Goal: Task Accomplishment & Management: Complete application form

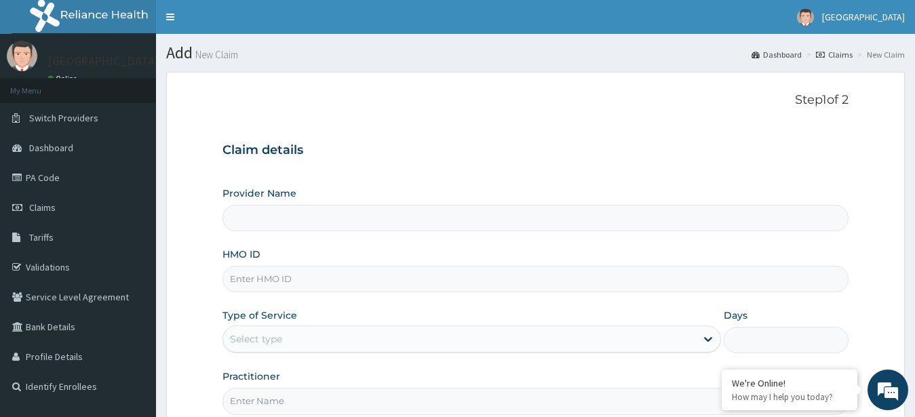
click at [392, 220] on input "Provider Name" at bounding box center [535, 218] width 627 height 26
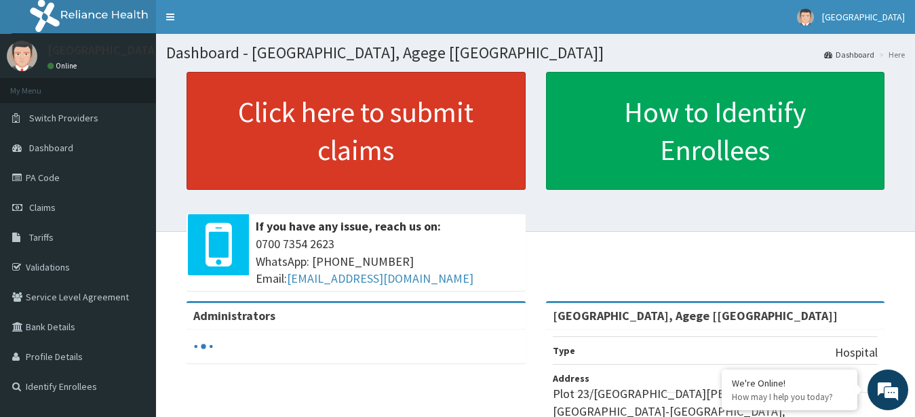
click at [372, 150] on link "Click here to submit claims" at bounding box center [355, 131] width 339 height 118
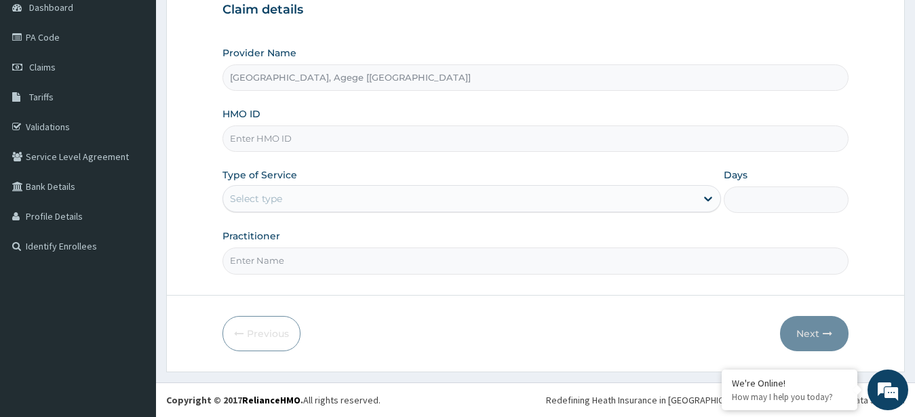
paste input "CRH/10026/A"
type input "CRH/10026/A"
click at [290, 203] on div "Select type" at bounding box center [459, 199] width 473 height 22
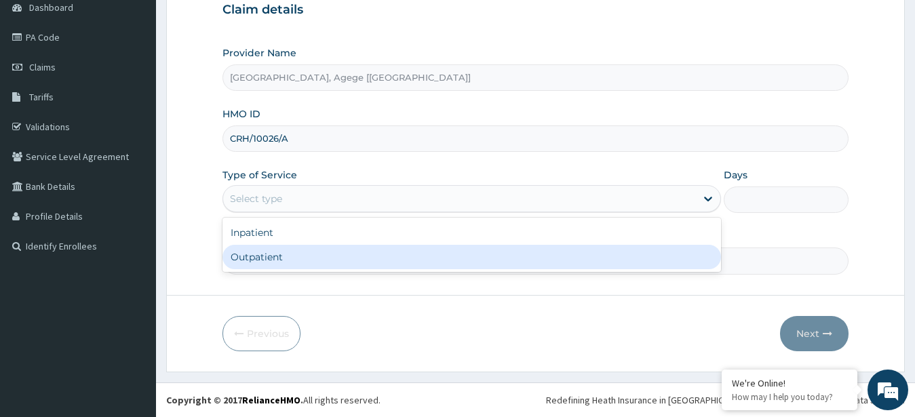
click at [301, 250] on div "Outpatient" at bounding box center [471, 257] width 499 height 24
type input "1"
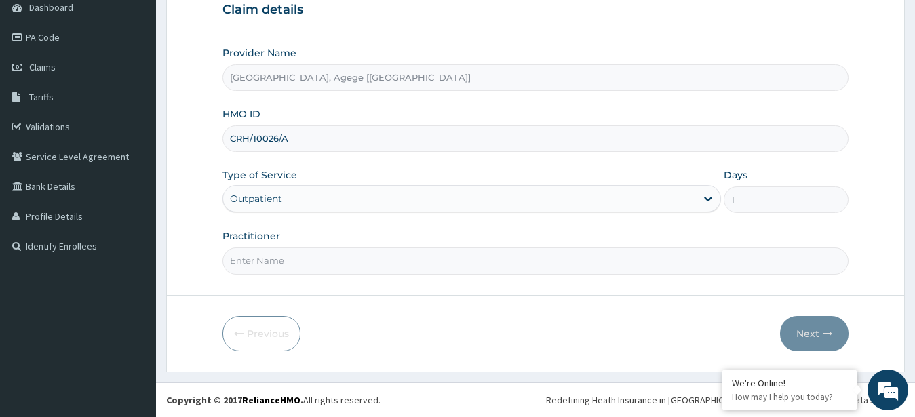
click at [288, 255] on input "Practitioner" at bounding box center [535, 260] width 627 height 26
click at [317, 254] on input "Practitioner" at bounding box center [535, 260] width 627 height 26
type input "[PERSON_NAME]"
click at [814, 331] on button "Next" at bounding box center [814, 333] width 68 height 35
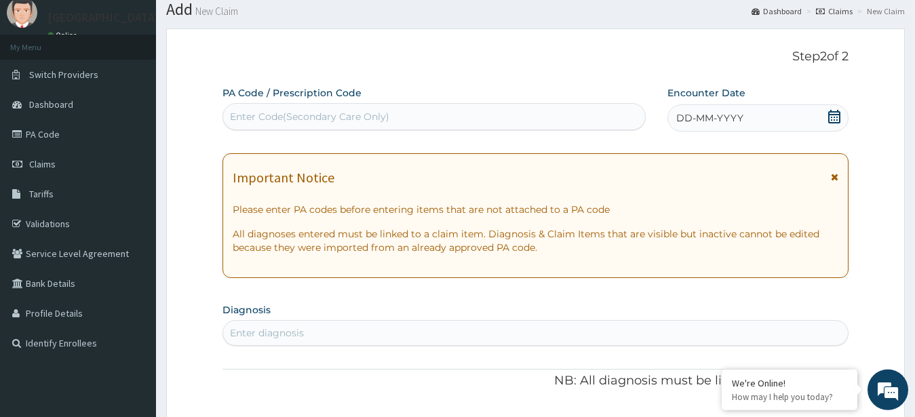
scroll to position [2, 0]
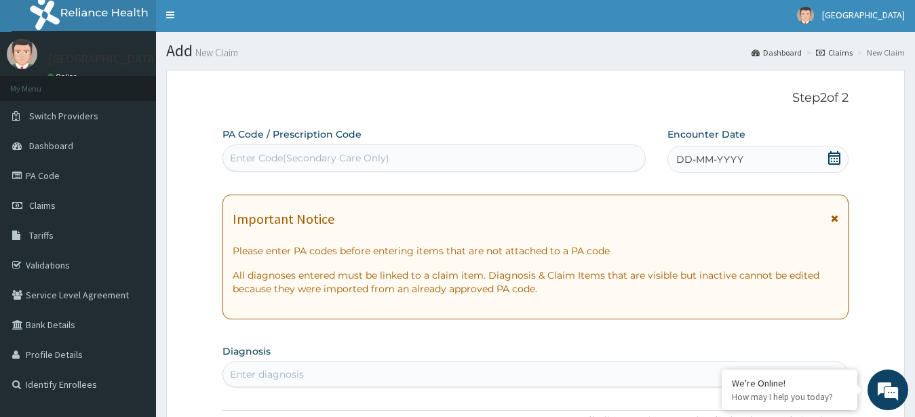
click at [831, 156] on icon at bounding box center [834, 158] width 12 height 14
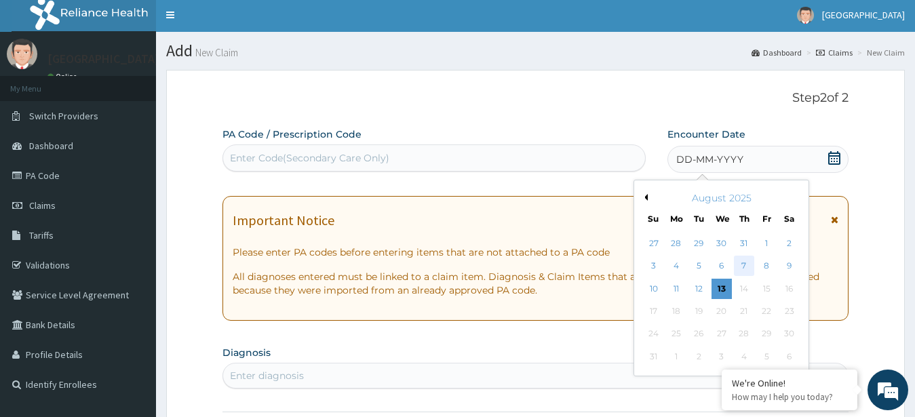
click at [748, 267] on div "7" at bounding box center [744, 266] width 20 height 20
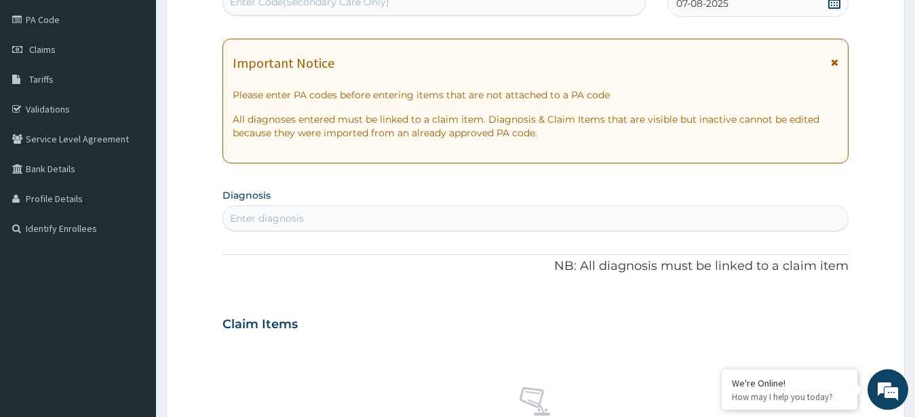
scroll to position [210, 0]
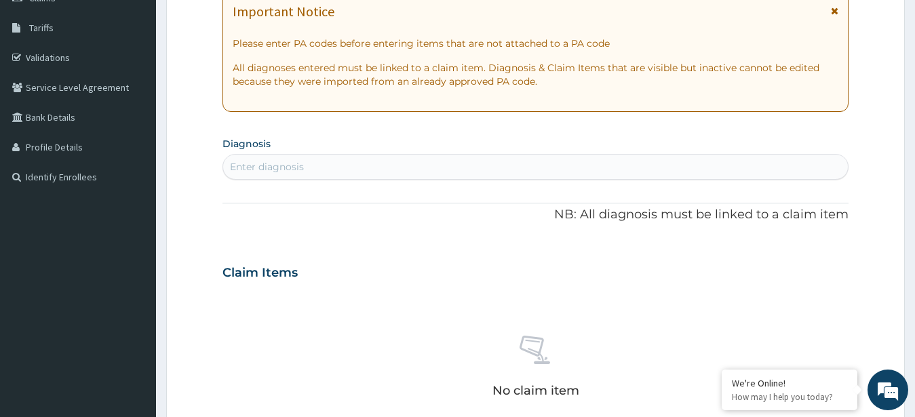
click at [406, 162] on div "Enter diagnosis" at bounding box center [535, 167] width 625 height 22
type input "otomy"
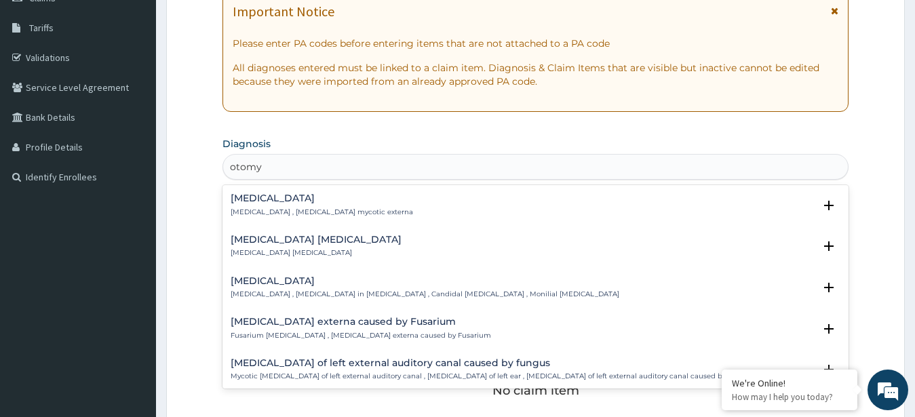
click at [317, 211] on p "[MEDICAL_DATA] , [MEDICAL_DATA] mycotic externa" at bounding box center [322, 211] width 182 height 9
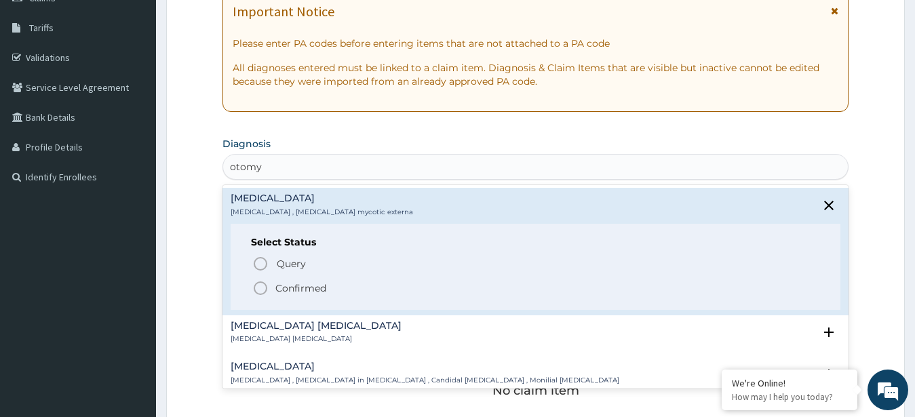
click at [306, 285] on p "Confirmed" at bounding box center [300, 288] width 51 height 14
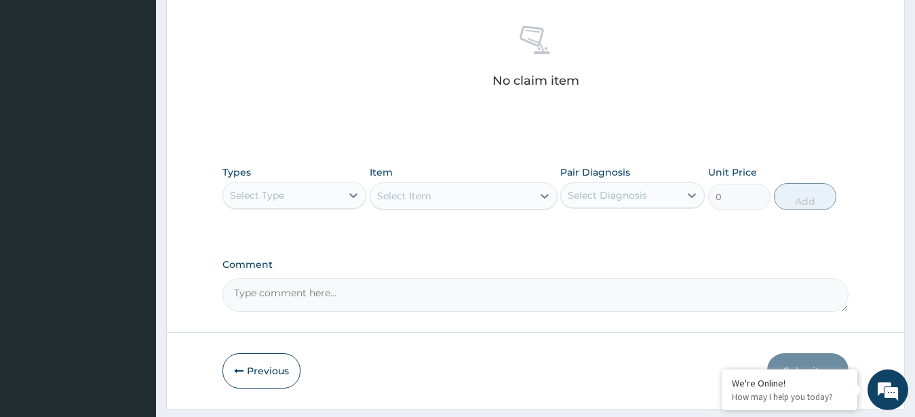
scroll to position [555, 0]
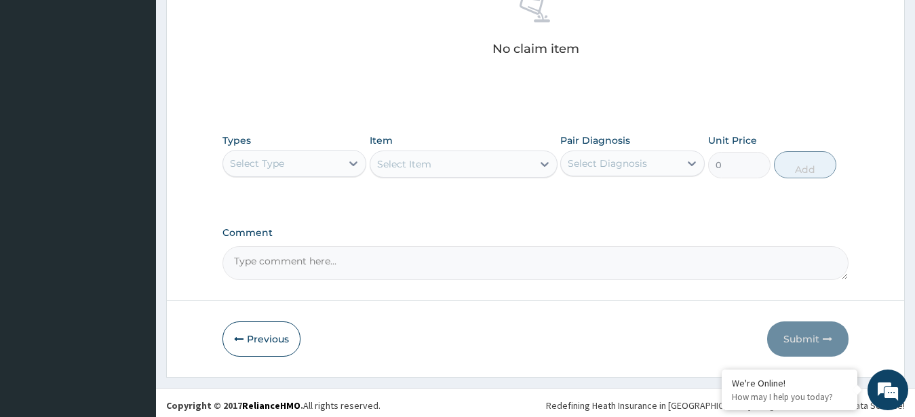
click at [272, 169] on div "Select Type" at bounding box center [257, 164] width 54 height 14
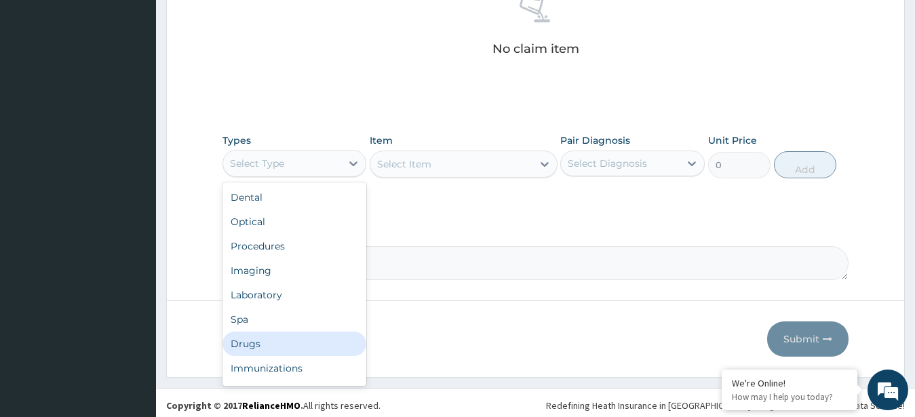
click at [271, 338] on div "Drugs" at bounding box center [294, 344] width 144 height 24
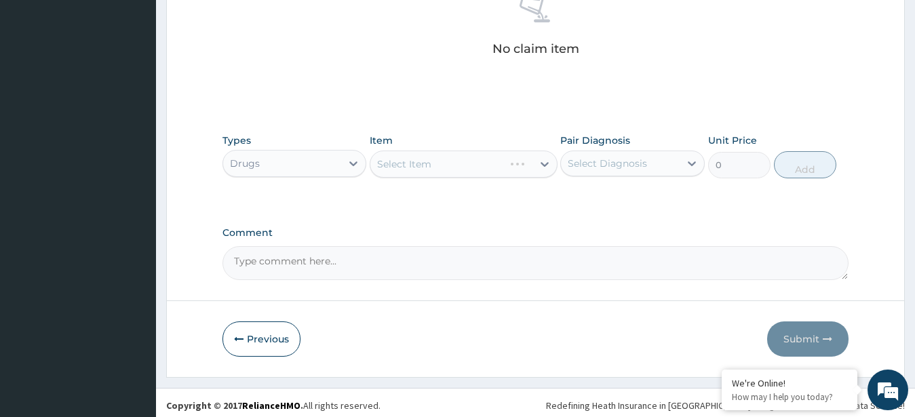
click at [399, 157] on div "Select Item" at bounding box center [464, 164] width 188 height 27
click at [448, 165] on div "Select Item" at bounding box center [464, 164] width 188 height 27
click at [414, 166] on div "Select Item" at bounding box center [404, 164] width 54 height 14
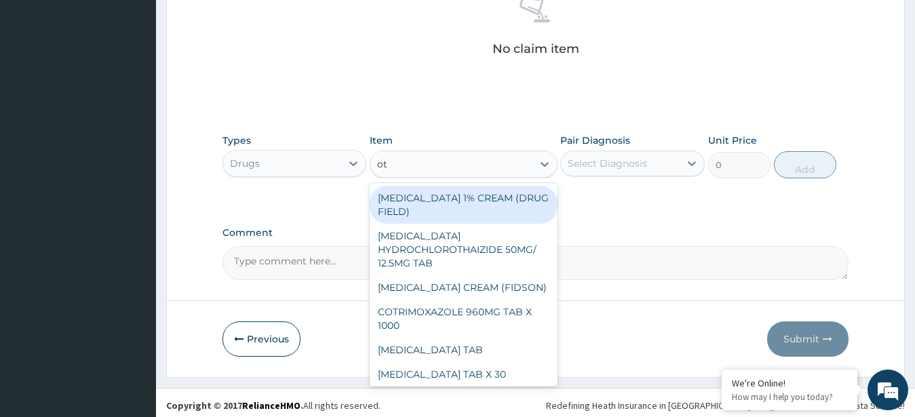
type input "oto"
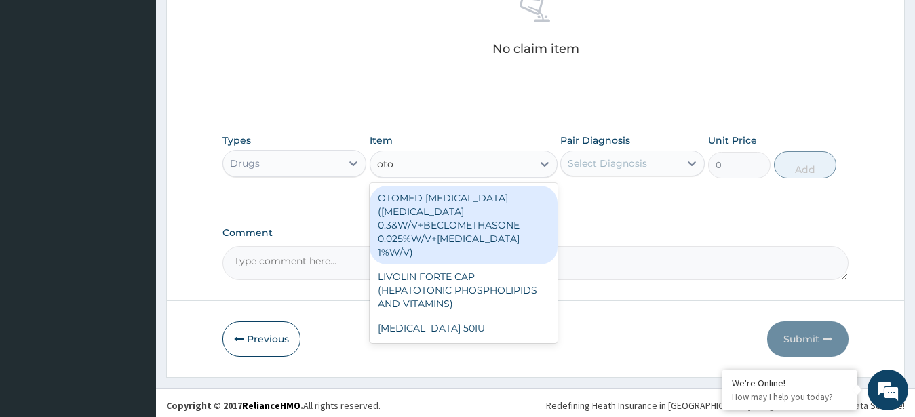
click at [490, 211] on div "OTOMED [MEDICAL_DATA]([MEDICAL_DATA] 0.3&W/V+BECLOMETHASONE 0.025%W/V+[MEDICAL_…" at bounding box center [464, 225] width 188 height 79
type input "2024.75"
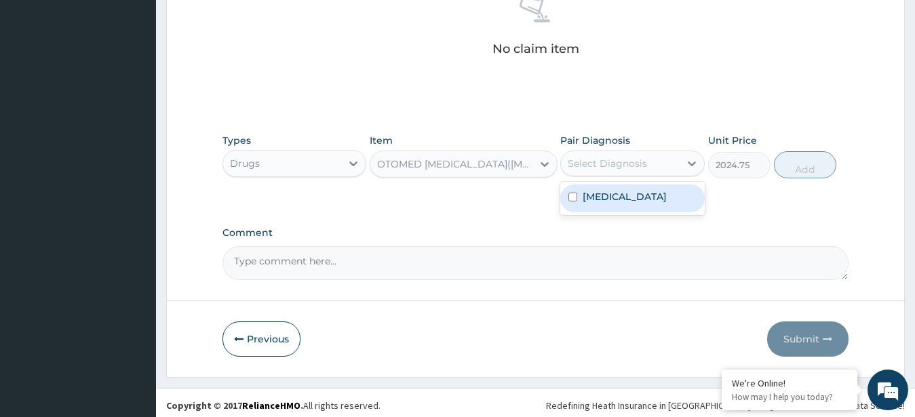
click at [624, 167] on div "Select Diagnosis" at bounding box center [607, 164] width 79 height 14
click at [620, 198] on label "[MEDICAL_DATA]" at bounding box center [624, 197] width 84 height 14
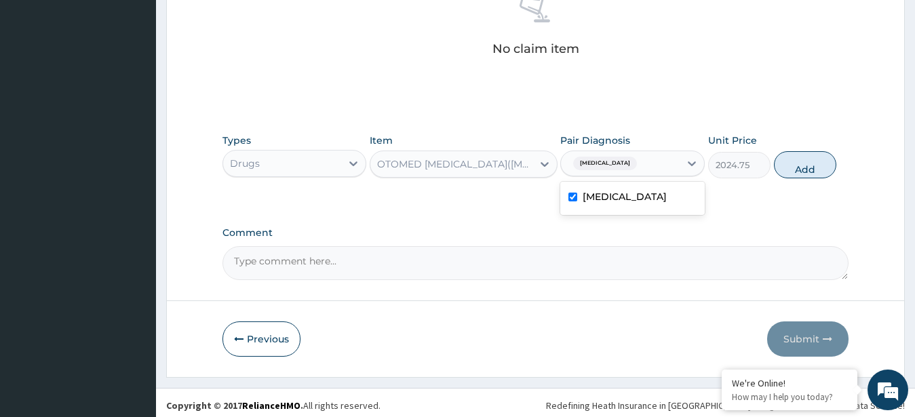
checkbox input "true"
click at [791, 161] on button "Add" at bounding box center [805, 164] width 62 height 27
type input "0"
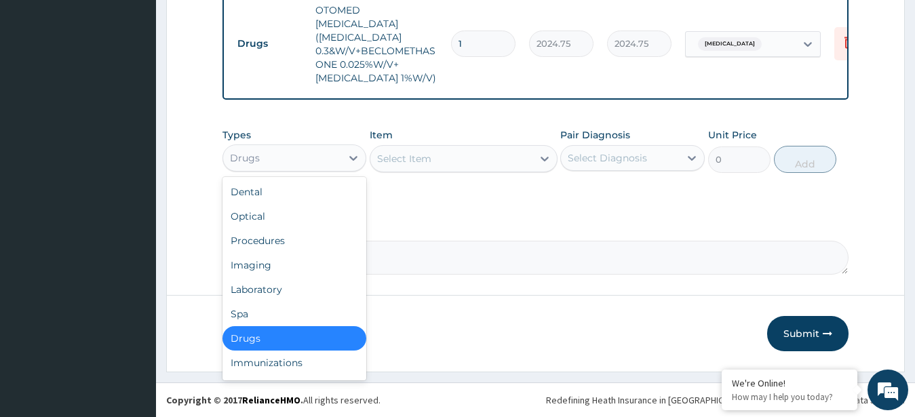
click at [293, 163] on div "Drugs" at bounding box center [282, 158] width 119 height 22
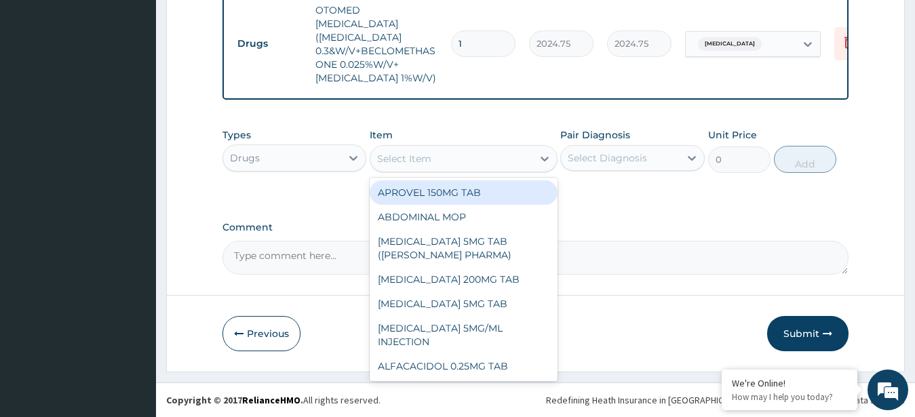
click at [473, 169] on div "Select Item" at bounding box center [451, 159] width 162 height 22
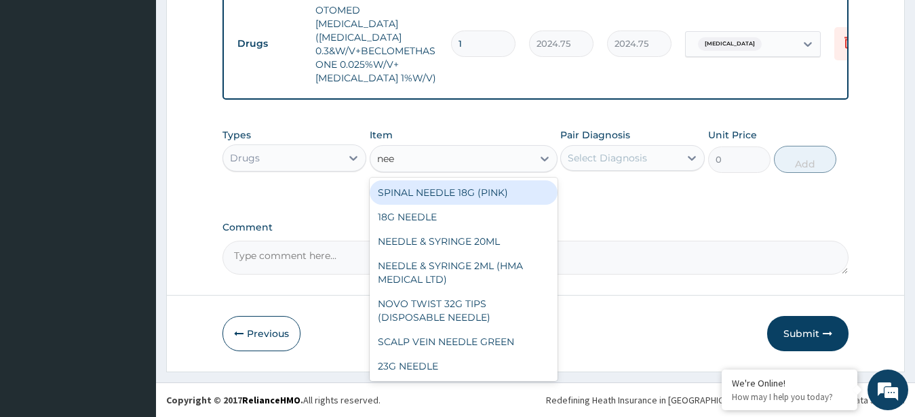
type input "need"
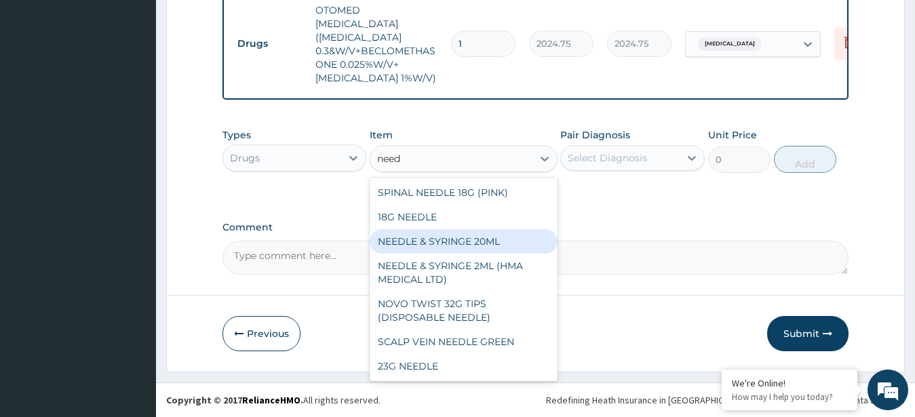
click at [466, 254] on div "NEEDLE & SYRINGE 20ML" at bounding box center [464, 241] width 188 height 24
type input "525"
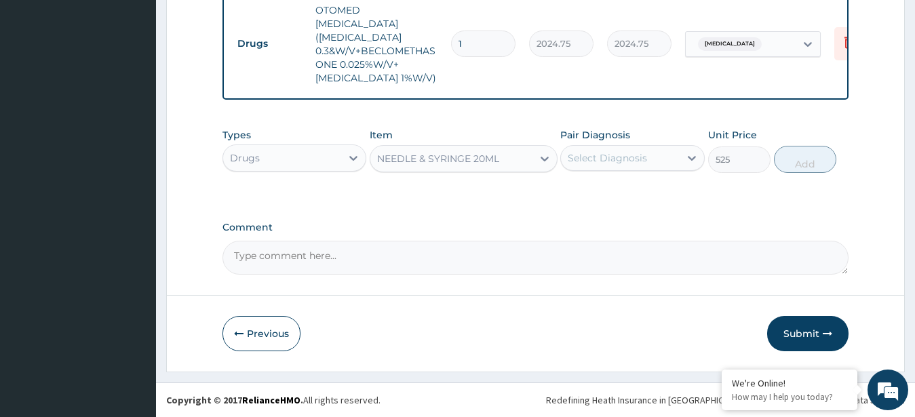
click at [607, 165] on div "Select Diagnosis" at bounding box center [607, 158] width 79 height 14
drag, startPoint x: 616, startPoint y: 201, endPoint x: 620, endPoint y: 207, distance: 7.2
click at [616, 198] on label "[MEDICAL_DATA]" at bounding box center [624, 191] width 84 height 14
checkbox input "true"
click at [789, 173] on button "Add" at bounding box center [805, 159] width 62 height 27
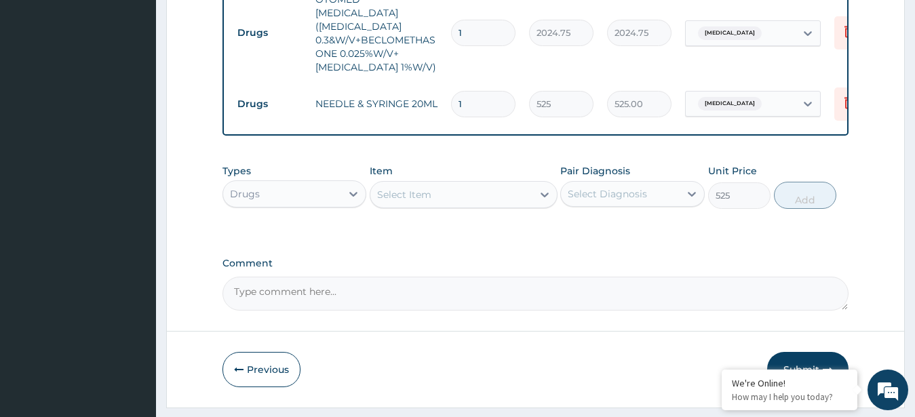
type input "0"
type input "0.00"
type input "3"
type input "1575.00"
type input "0.00"
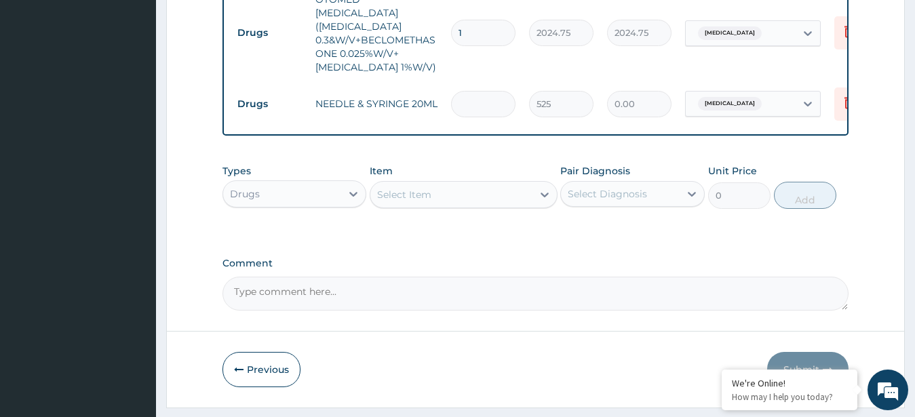
type input "2"
type input "1050.00"
type input "2"
click at [454, 202] on div "Item Select Item" at bounding box center [464, 186] width 188 height 45
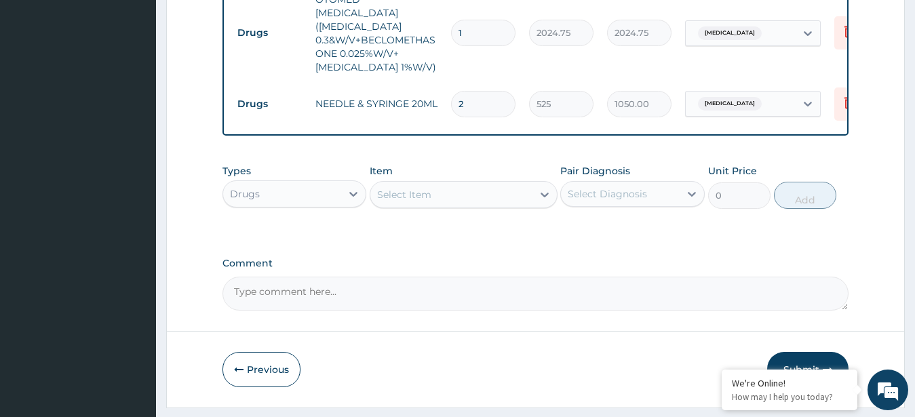
click at [454, 205] on div "Select Item" at bounding box center [451, 195] width 162 height 22
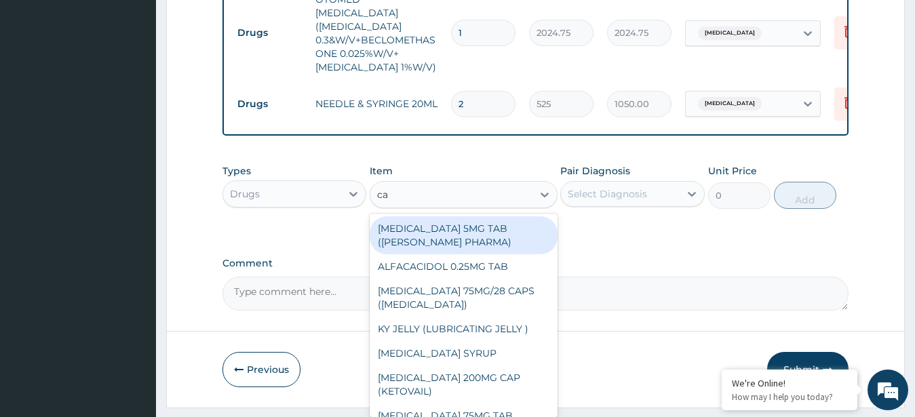
type input "can"
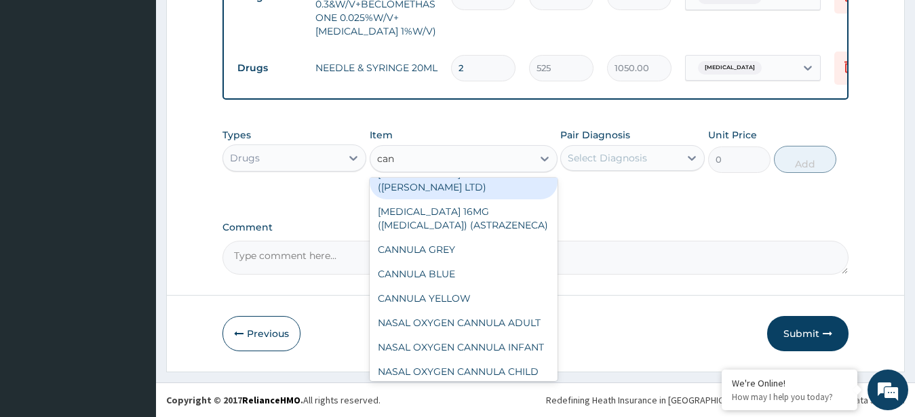
scroll to position [201, 0]
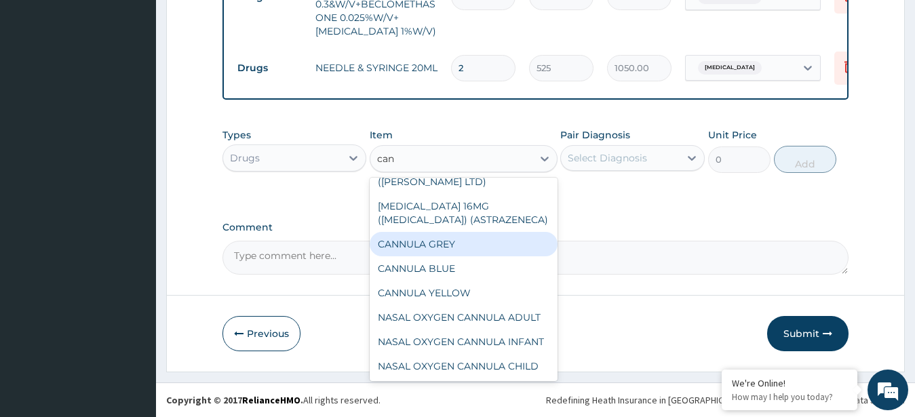
click at [458, 232] on div "CANNULA GREY" at bounding box center [464, 244] width 188 height 24
type input "437.5"
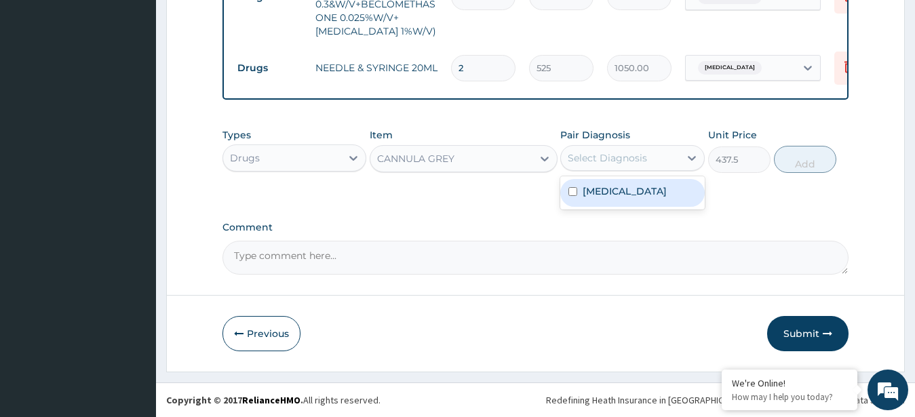
click at [620, 157] on div "Select Diagnosis" at bounding box center [607, 158] width 79 height 14
click at [620, 192] on label "[MEDICAL_DATA]" at bounding box center [624, 191] width 84 height 14
checkbox input "true"
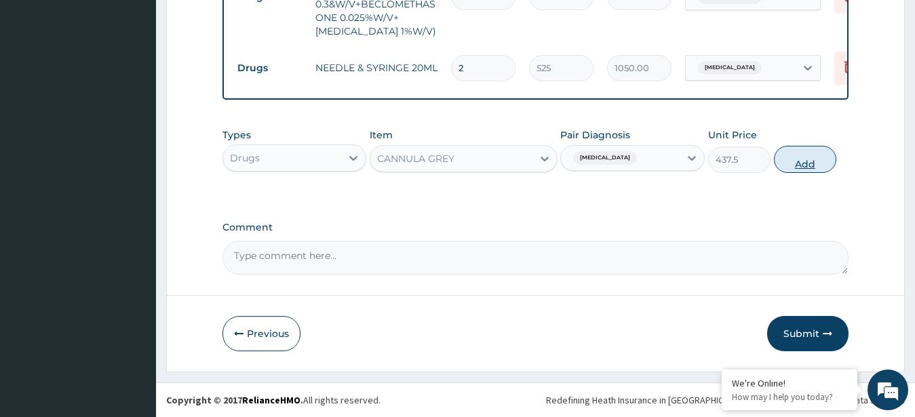
click at [808, 164] on button "Add" at bounding box center [805, 159] width 62 height 27
type input "0"
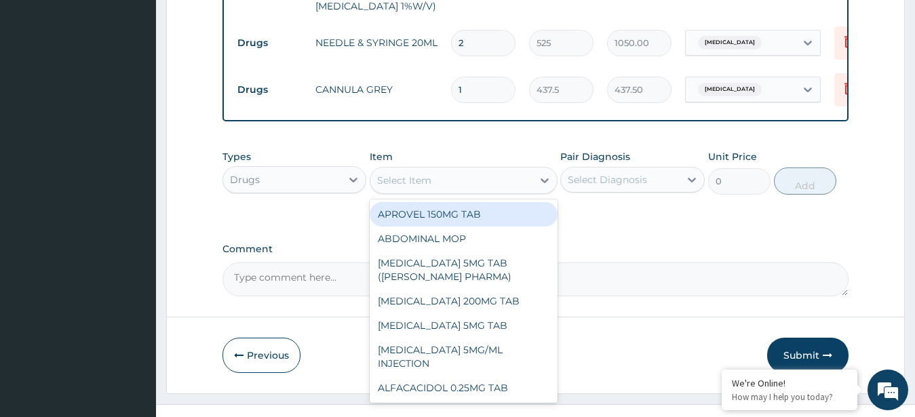
click at [401, 187] on div "Select Item" at bounding box center [404, 181] width 54 height 14
type input "nor"
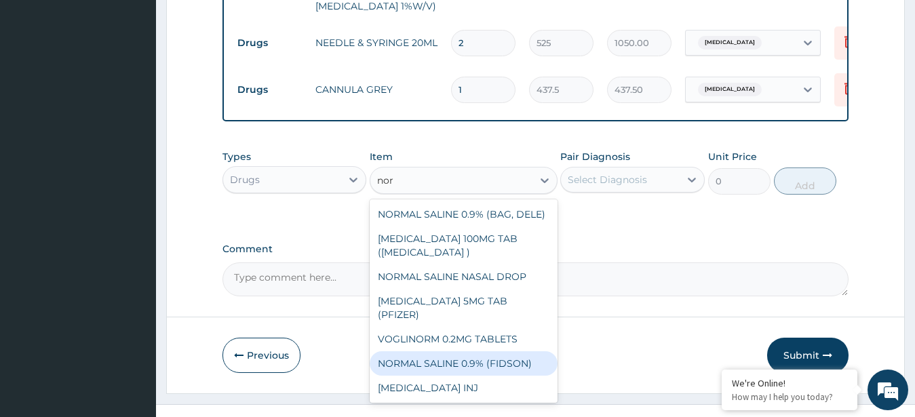
click at [445, 376] on div "NORMAL SALINE 0.9% (FIDSON)" at bounding box center [464, 363] width 188 height 24
type input "1163.75"
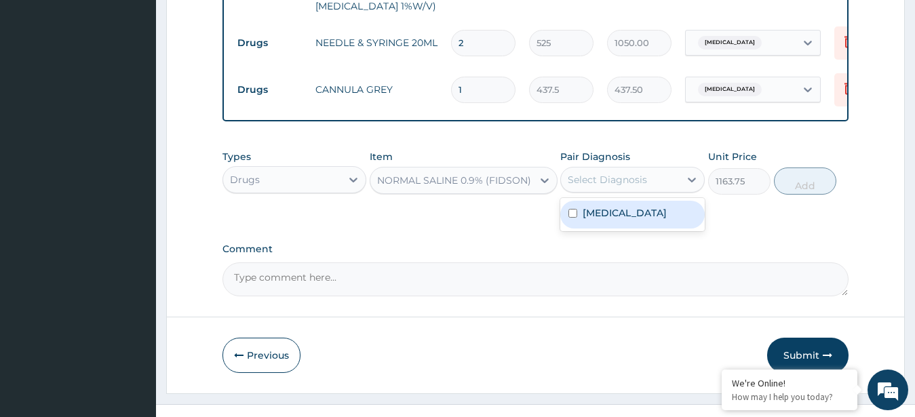
click at [608, 186] on div "Select Diagnosis" at bounding box center [607, 180] width 79 height 14
drag, startPoint x: 611, startPoint y: 232, endPoint x: 638, endPoint y: 239, distance: 28.0
click at [611, 220] on label "[MEDICAL_DATA]" at bounding box center [624, 213] width 84 height 14
checkbox input "true"
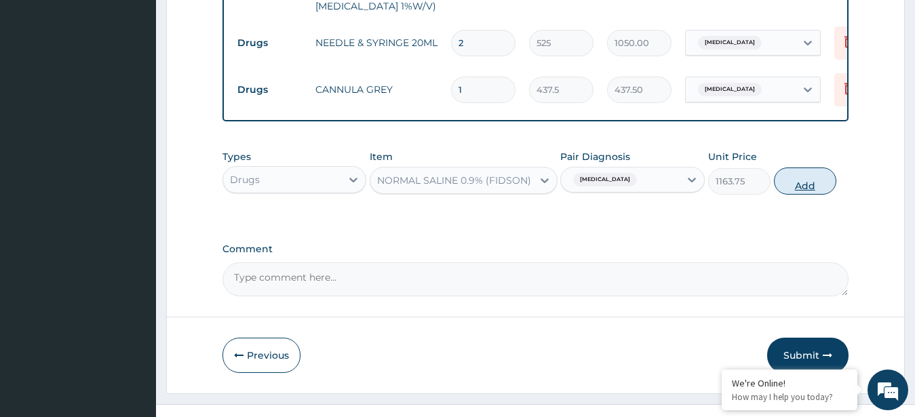
click at [788, 195] on button "Add" at bounding box center [805, 180] width 62 height 27
type input "0"
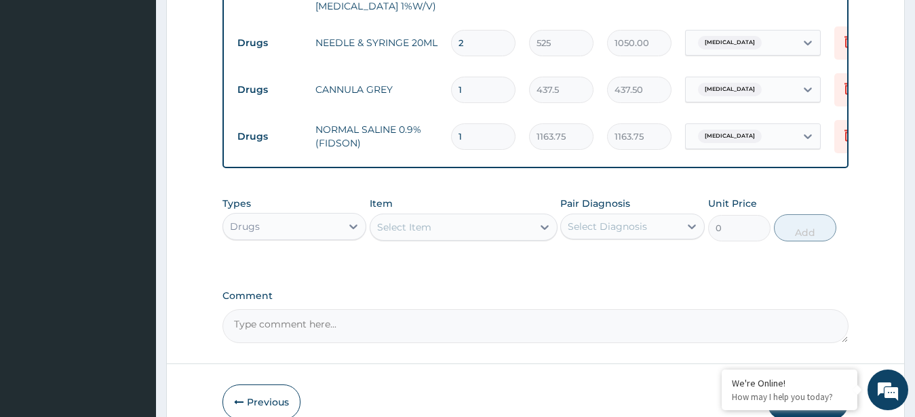
click at [325, 237] on div "Drugs" at bounding box center [282, 227] width 119 height 22
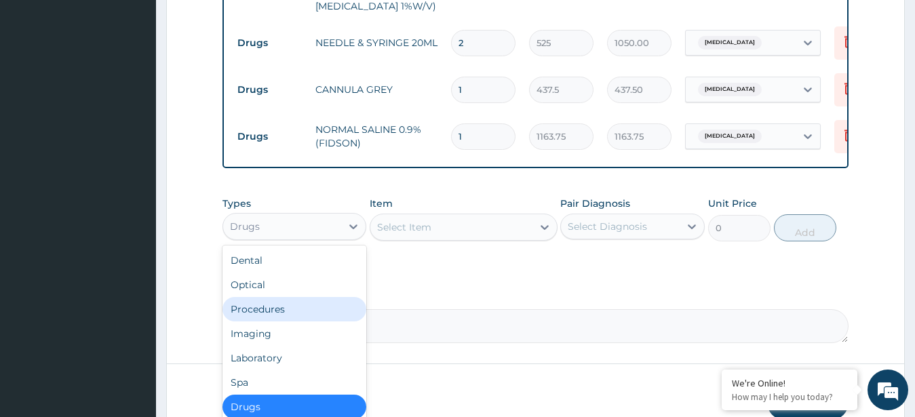
drag, startPoint x: 307, startPoint y: 334, endPoint x: 380, endPoint y: 282, distance: 89.5
click at [307, 321] on div "Procedures" at bounding box center [294, 309] width 144 height 24
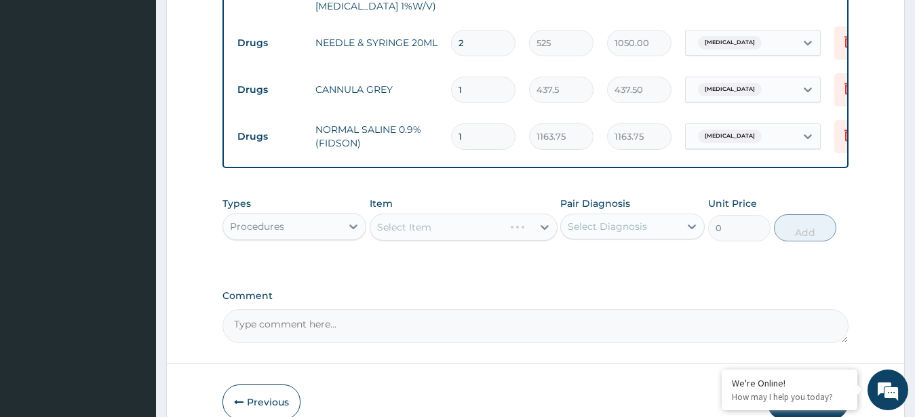
click at [423, 241] on div "Select Item" at bounding box center [464, 227] width 188 height 27
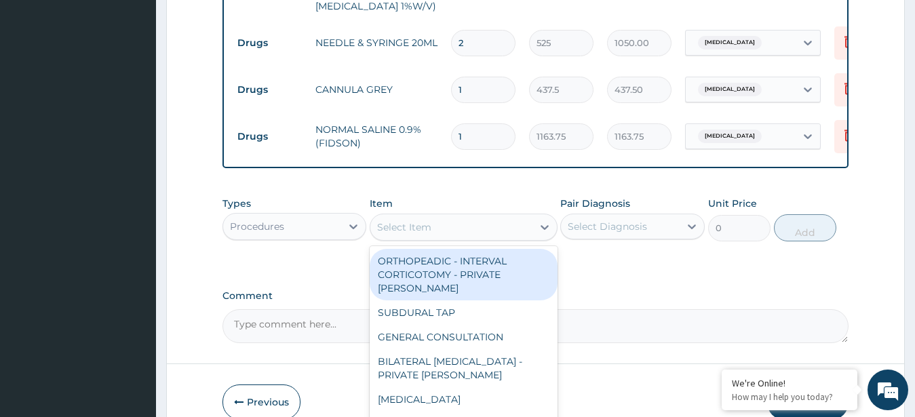
click at [432, 238] on div "Select Item" at bounding box center [451, 227] width 162 height 22
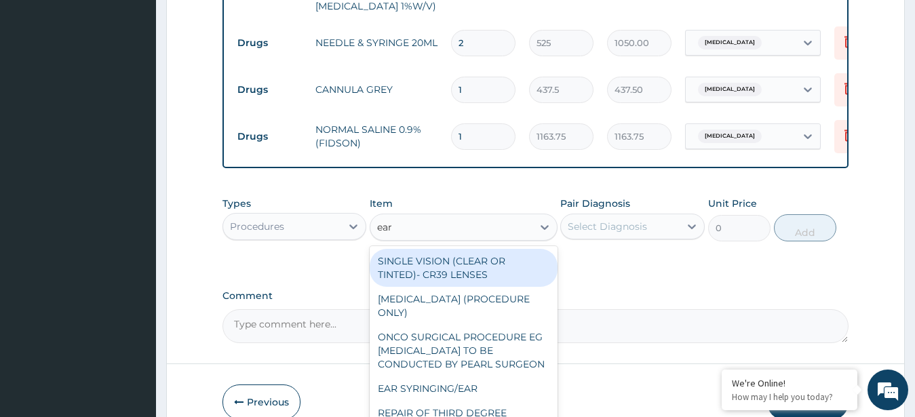
type input "ear s"
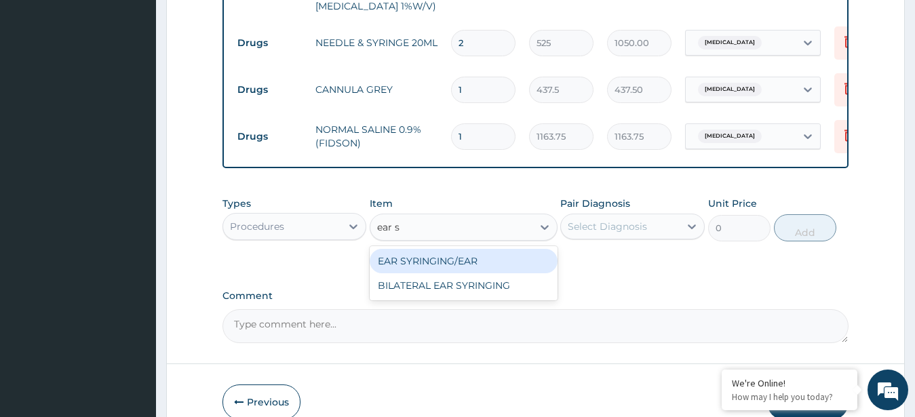
click at [477, 273] on div "EAR SYRINGING/EAR" at bounding box center [464, 261] width 188 height 24
type input "10237.5"
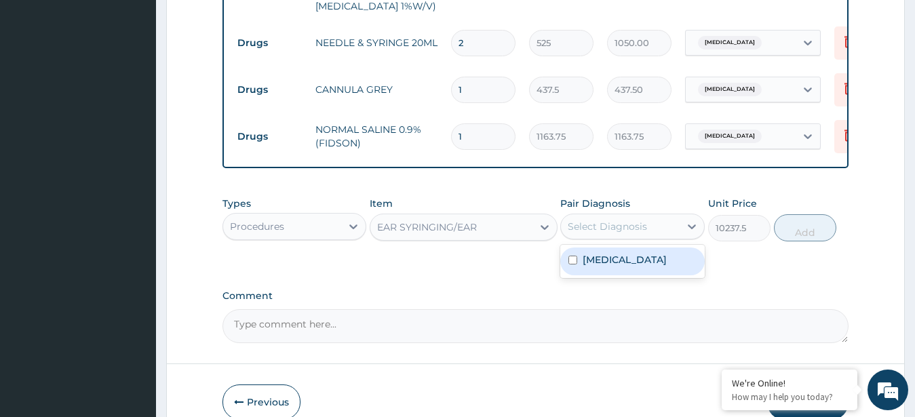
click at [650, 239] on div "Select Diagnosis" at bounding box center [632, 227] width 144 height 26
click at [646, 275] on div "[MEDICAL_DATA]" at bounding box center [632, 261] width 144 height 28
checkbox input "true"
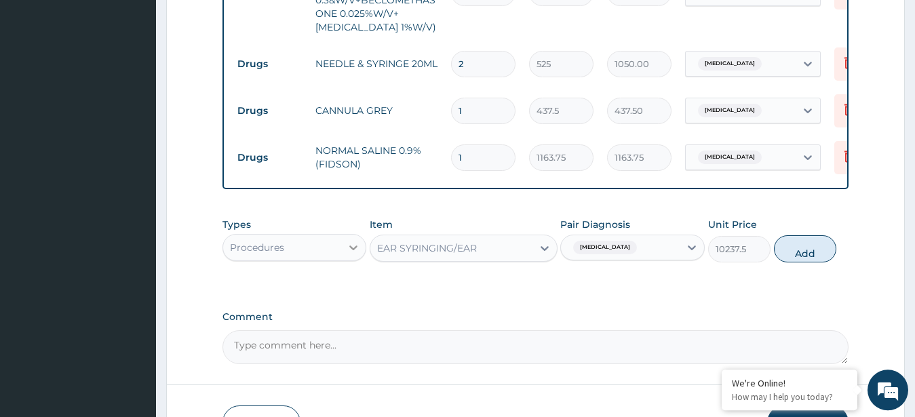
scroll to position [616, 0]
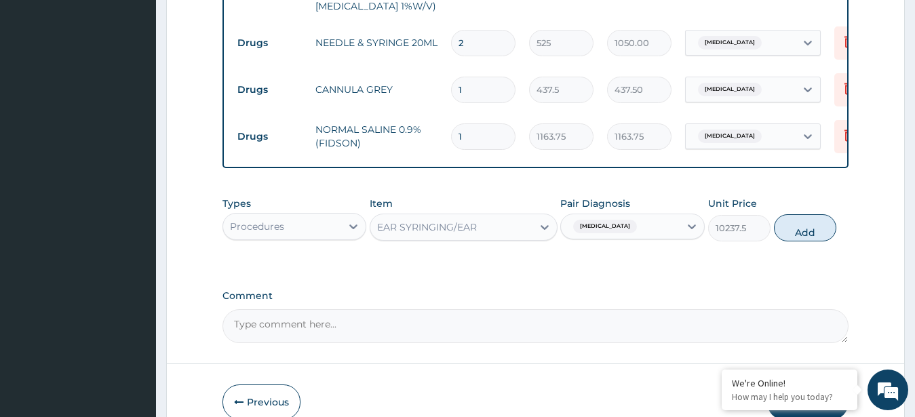
click at [309, 237] on div "Procedures" at bounding box center [282, 227] width 119 height 22
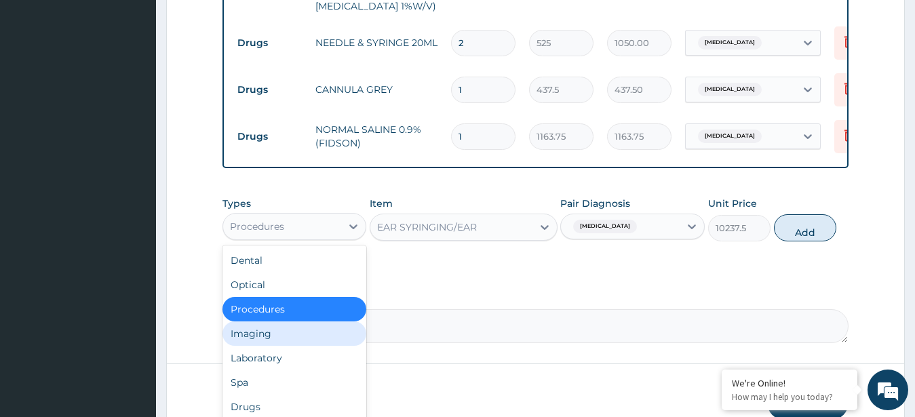
scroll to position [46, 0]
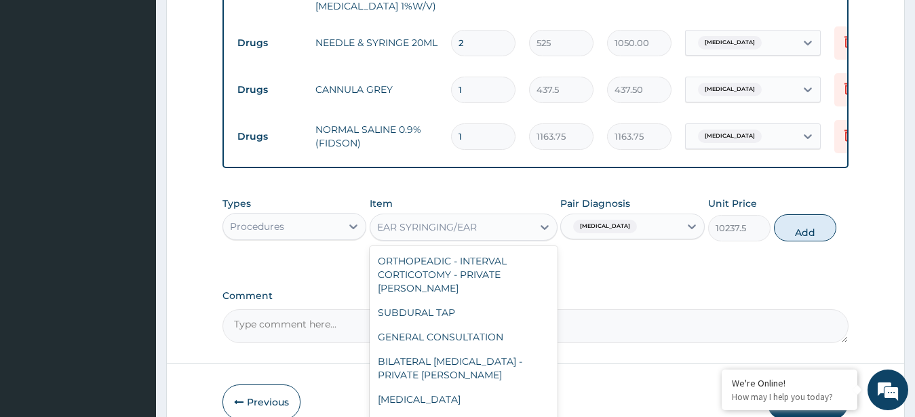
click at [402, 234] on div "EAR SYRINGING/EAR" at bounding box center [427, 227] width 100 height 14
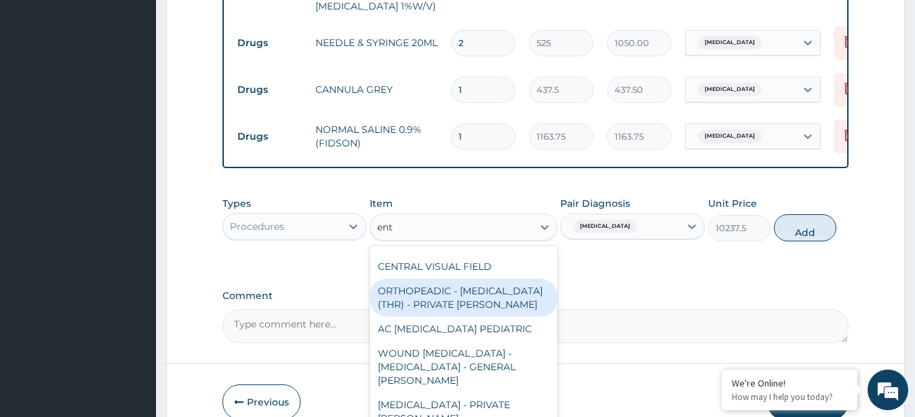
scroll to position [960, 0]
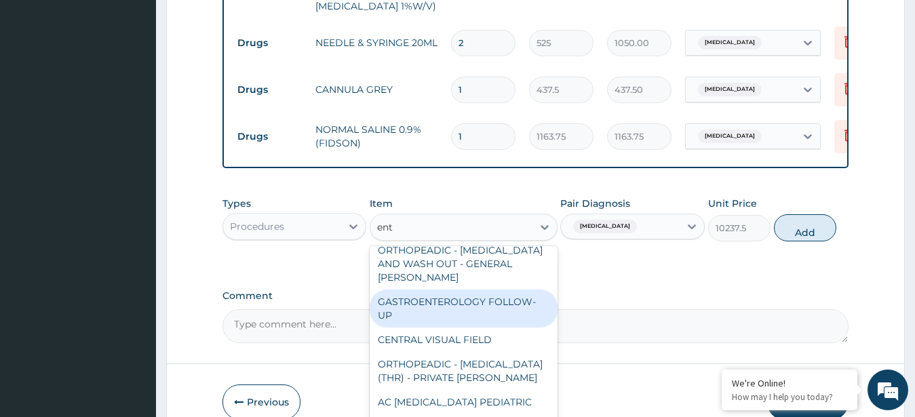
type input "ent"
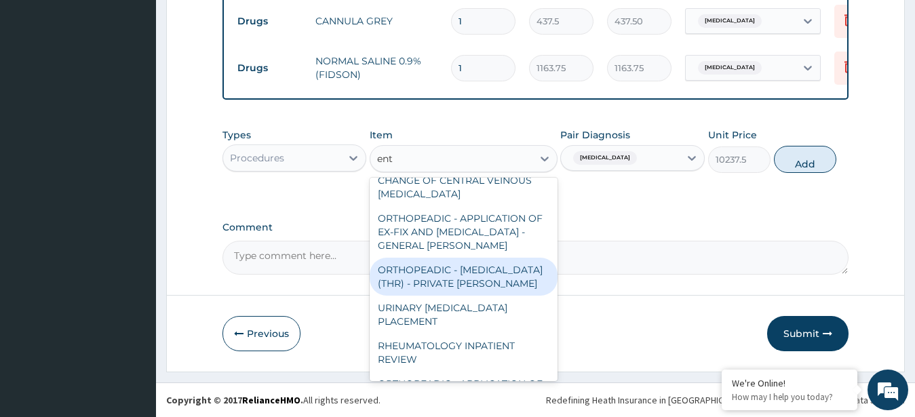
scroll to position [584, 0]
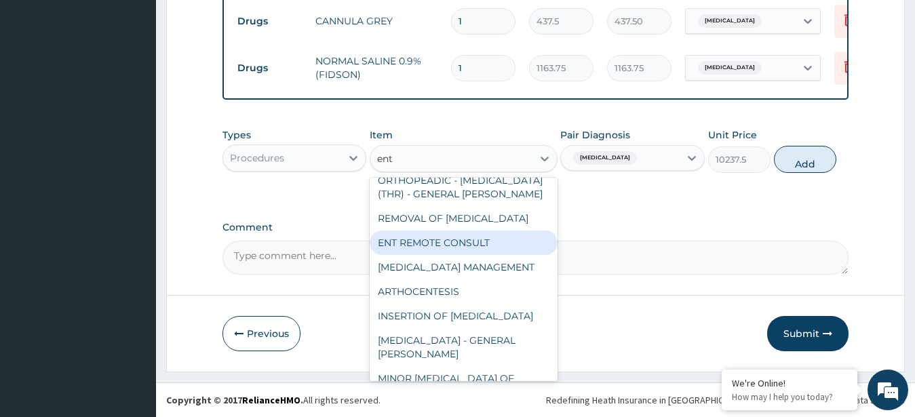
click at [462, 255] on div "ENT REMOTE CONSULT" at bounding box center [464, 243] width 188 height 24
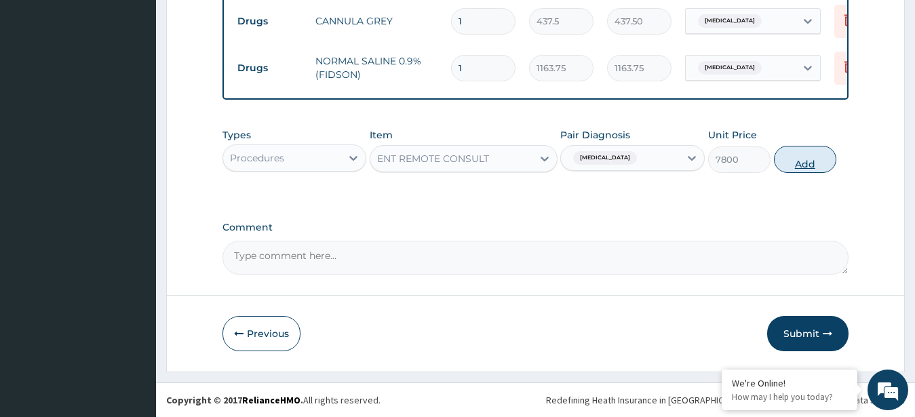
click at [799, 163] on button "Add" at bounding box center [805, 159] width 62 height 27
type input "0"
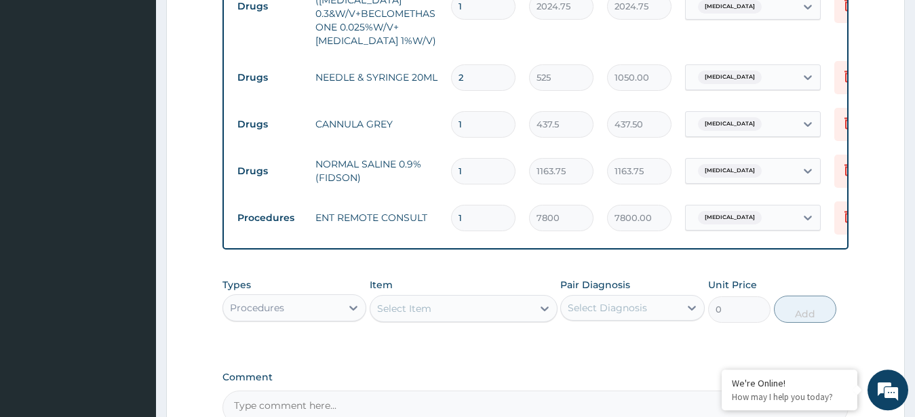
scroll to position [641, 0]
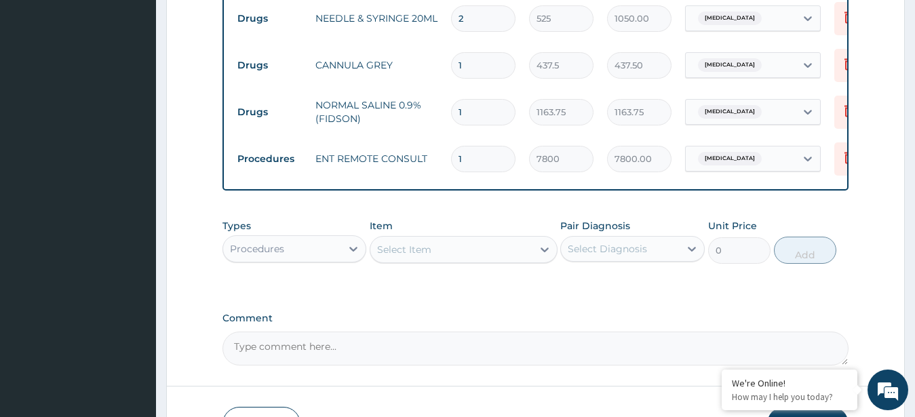
click at [429, 256] on div "Select Item" at bounding box center [404, 250] width 54 height 14
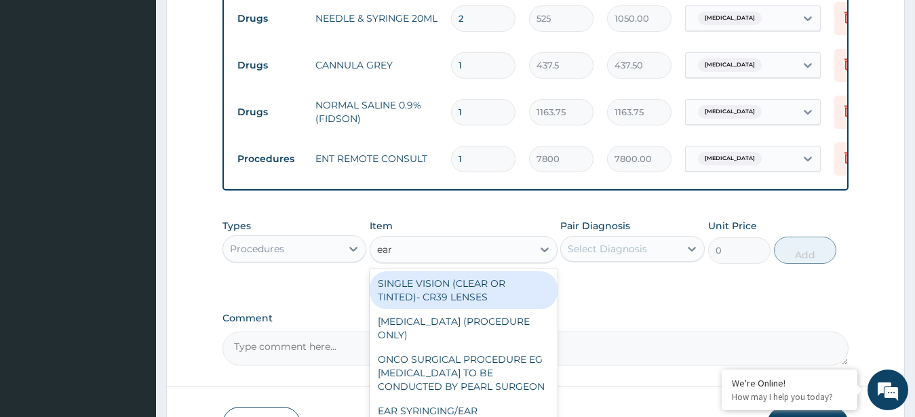
type input "ear s"
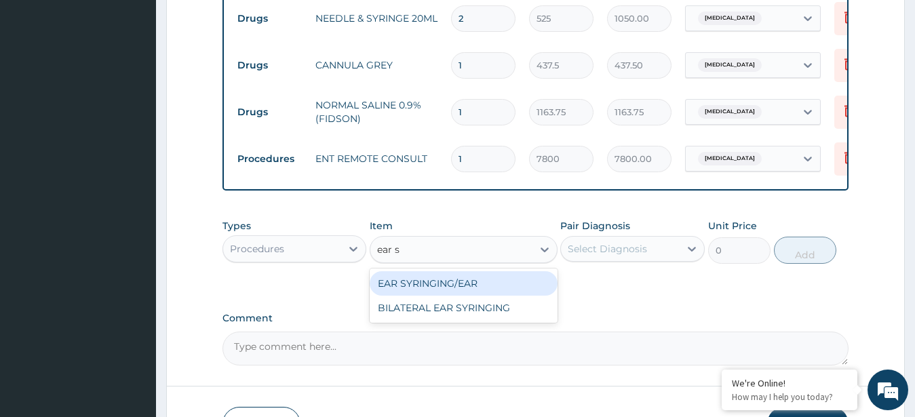
click at [452, 296] on div "EAR SYRINGING/EAR" at bounding box center [464, 283] width 188 height 24
type input "10237.5"
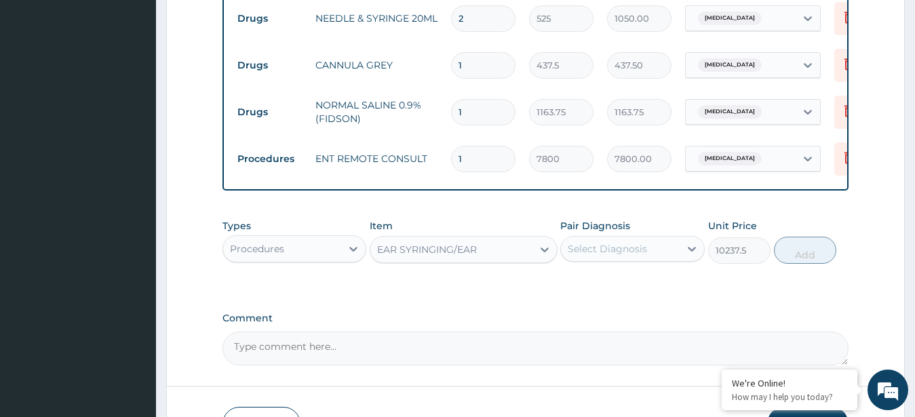
click at [589, 256] on div "Select Diagnosis" at bounding box center [607, 249] width 79 height 14
click at [593, 289] on label "[MEDICAL_DATA]" at bounding box center [624, 282] width 84 height 14
checkbox input "true"
click at [820, 264] on button "Add" at bounding box center [805, 250] width 62 height 27
type input "0"
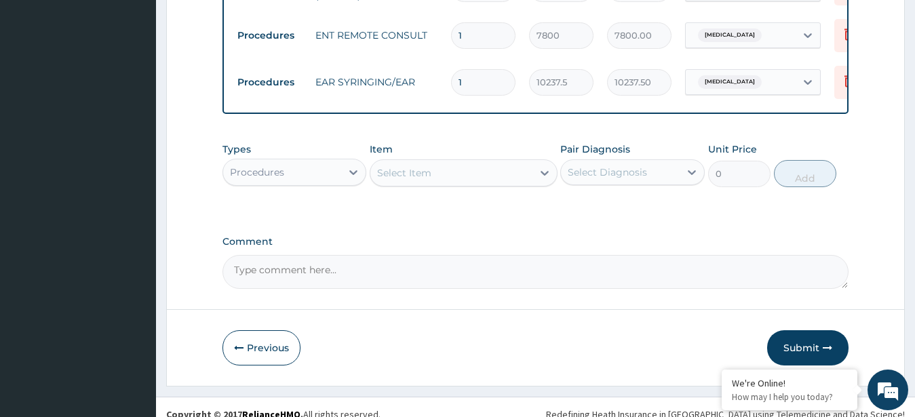
scroll to position [803, 0]
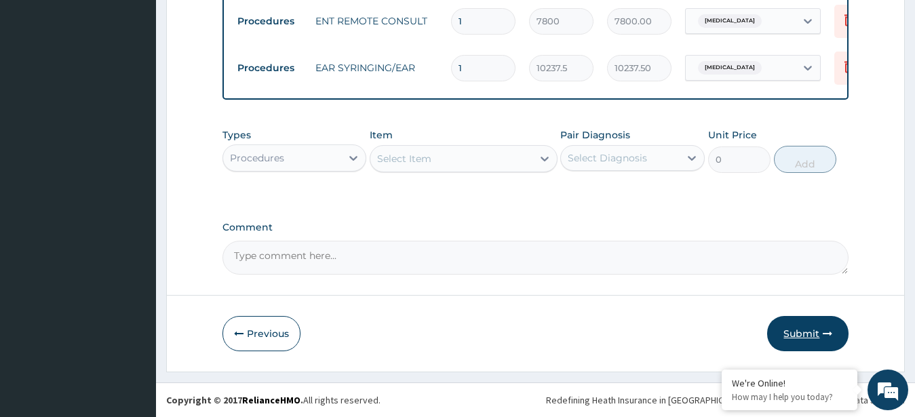
click at [804, 332] on button "Submit" at bounding box center [807, 333] width 81 height 35
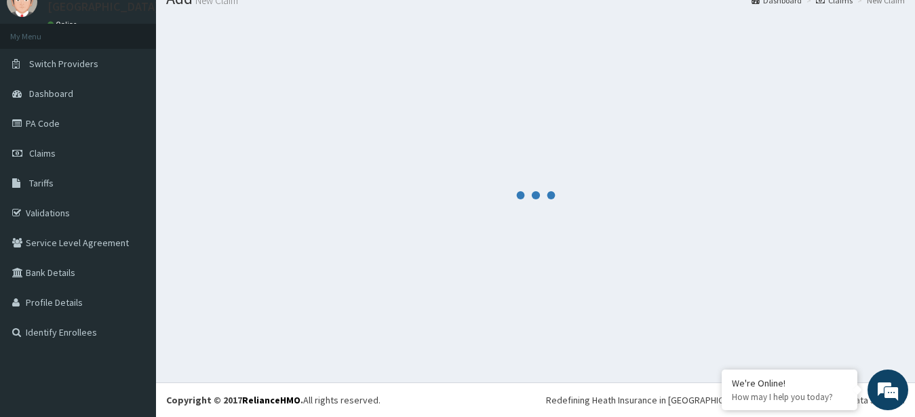
scroll to position [54, 0]
